Goal: Use online tool/utility: Utilize a website feature to perform a specific function

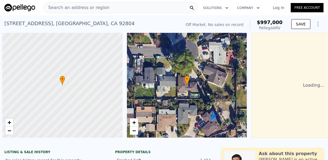
scroll to position [0, 2]
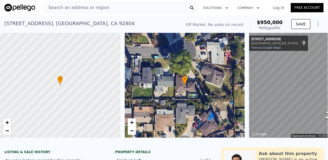
type input "1098"
checkbox input "true"
type input "$ 950,000"
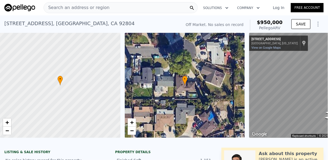
type input "$ 30,000"
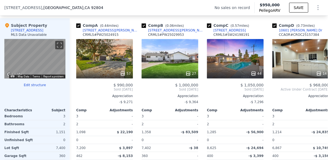
scroll to position [535, 0]
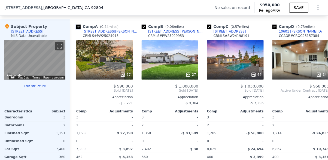
click at [79, 27] on input "checkbox" at bounding box center [78, 27] width 4 height 4
checkbox input "false"
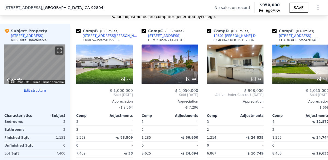
scroll to position [526, 0]
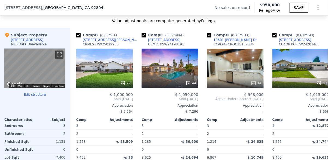
click at [147, 38] on link "[STREET_ADDRESS]" at bounding box center [161, 40] width 39 height 4
click at [144, 33] on input "checkbox" at bounding box center [144, 35] width 4 height 4
checkbox input "false"
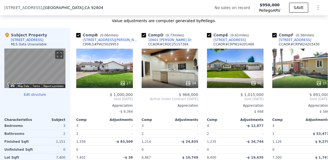
checkbox input "true"
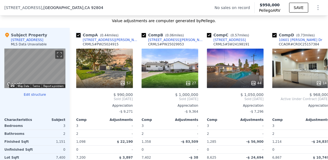
click at [80, 37] on input "checkbox" at bounding box center [78, 35] width 4 height 4
checkbox input "false"
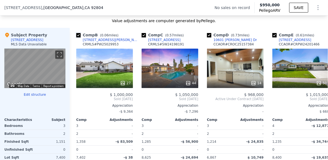
click at [79, 34] on input "checkbox" at bounding box center [78, 35] width 4 height 4
checkbox input "false"
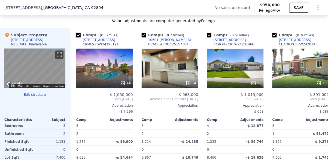
click at [80, 35] on input "checkbox" at bounding box center [78, 35] width 4 height 4
checkbox input "false"
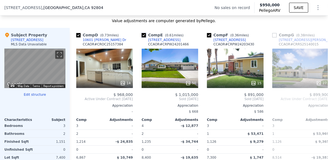
click at [143, 34] on input "checkbox" at bounding box center [144, 35] width 4 height 4
checkbox input "false"
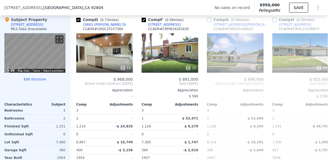
scroll to position [542, 0]
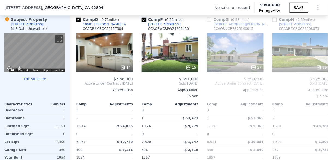
click at [146, 18] on input "checkbox" at bounding box center [144, 19] width 4 height 4
checkbox input "false"
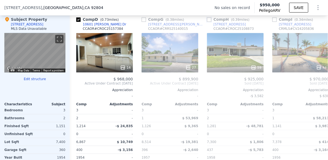
click at [210, 19] on input "checkbox" at bounding box center [209, 19] width 4 height 4
checkbox input "true"
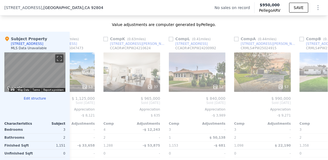
scroll to position [522, 0]
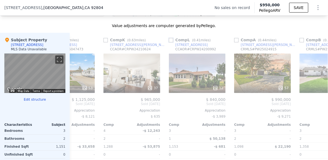
click at [171, 39] on input "checkbox" at bounding box center [171, 40] width 4 height 4
checkbox input "true"
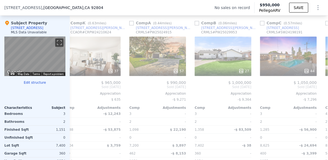
scroll to position [538, 0]
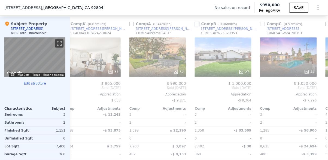
click at [199, 24] on input "checkbox" at bounding box center [197, 24] width 4 height 4
checkbox input "true"
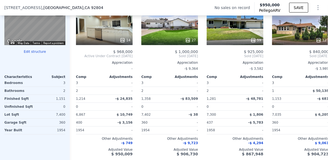
scroll to position [567, 0]
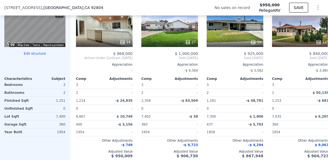
click at [76, 58] on icon at bounding box center [76, 57] width 11 height 11
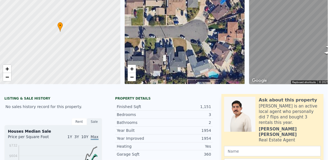
scroll to position [2, 0]
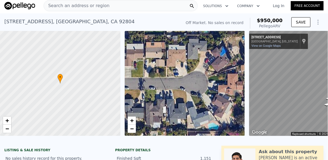
click at [321, 23] on icon "Show Options" at bounding box center [318, 22] width 7 height 7
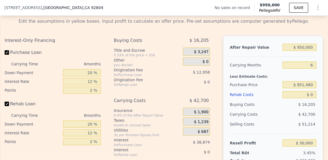
scroll to position [786, 0]
click at [313, 83] on input "$ 851,480" at bounding box center [300, 84] width 34 height 7
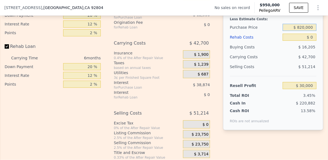
scroll to position [843, 0]
type input "$ 820,000"
click at [299, 137] on div "After Repair Value $ 950,000 Carrying Months 6 Less Estimate Costs: Purchase Pr…" at bounding box center [273, 64] width 100 height 172
type input "$ 19,199"
click at [202, 135] on span "$ 23,750" at bounding box center [200, 134] width 17 height 5
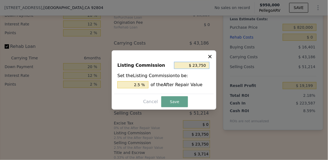
click at [204, 69] on input "$ 23,750" at bounding box center [191, 65] width 35 height 7
click at [206, 69] on input "$ 23,750" at bounding box center [191, 65] width 35 height 7
type input "$ 2,375"
type input "0.25 %"
type input "$ 237"
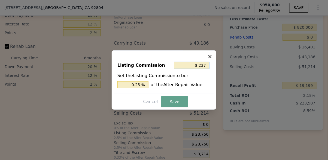
type input "0.025 %"
type input "$ 23"
type input "0.002 %"
type input "$ 2"
type input "0.000 %"
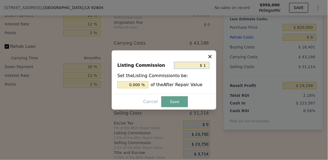
type input "$ 10"
type input "0.001 %"
type input "$ 100"
type input "0.011 %"
type input "$ 1,000"
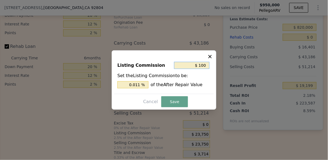
type input "0.105 %"
type input "$ 10,000"
type input "1.053 %"
type input "$ 1,000"
type input "0.105 %"
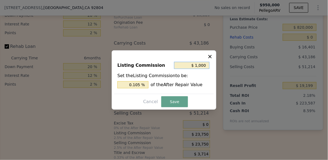
type input "$ 100"
type input "0.011 %"
type input "$ 10"
type input "0.001 %"
type input "$ 1"
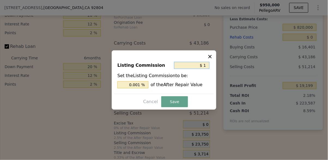
type input "0.000 %"
click at [142, 88] on input "0.000 %" at bounding box center [133, 84] width 31 height 7
type input "0.000 %"
click at [132, 88] on input "0.000 %" at bounding box center [133, 84] width 31 height 7
type input "$ 95,000"
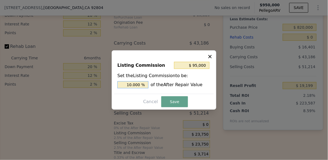
type input "1.000 %"
type input "$ 9,500"
type input "1.000 %"
click at [175, 107] on button "Save" at bounding box center [174, 101] width 27 height 11
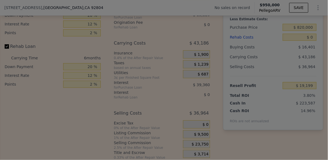
type input "$ 33,449"
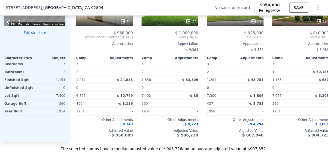
scroll to position [588, 0]
